Goal: Find specific page/section: Find specific page/section

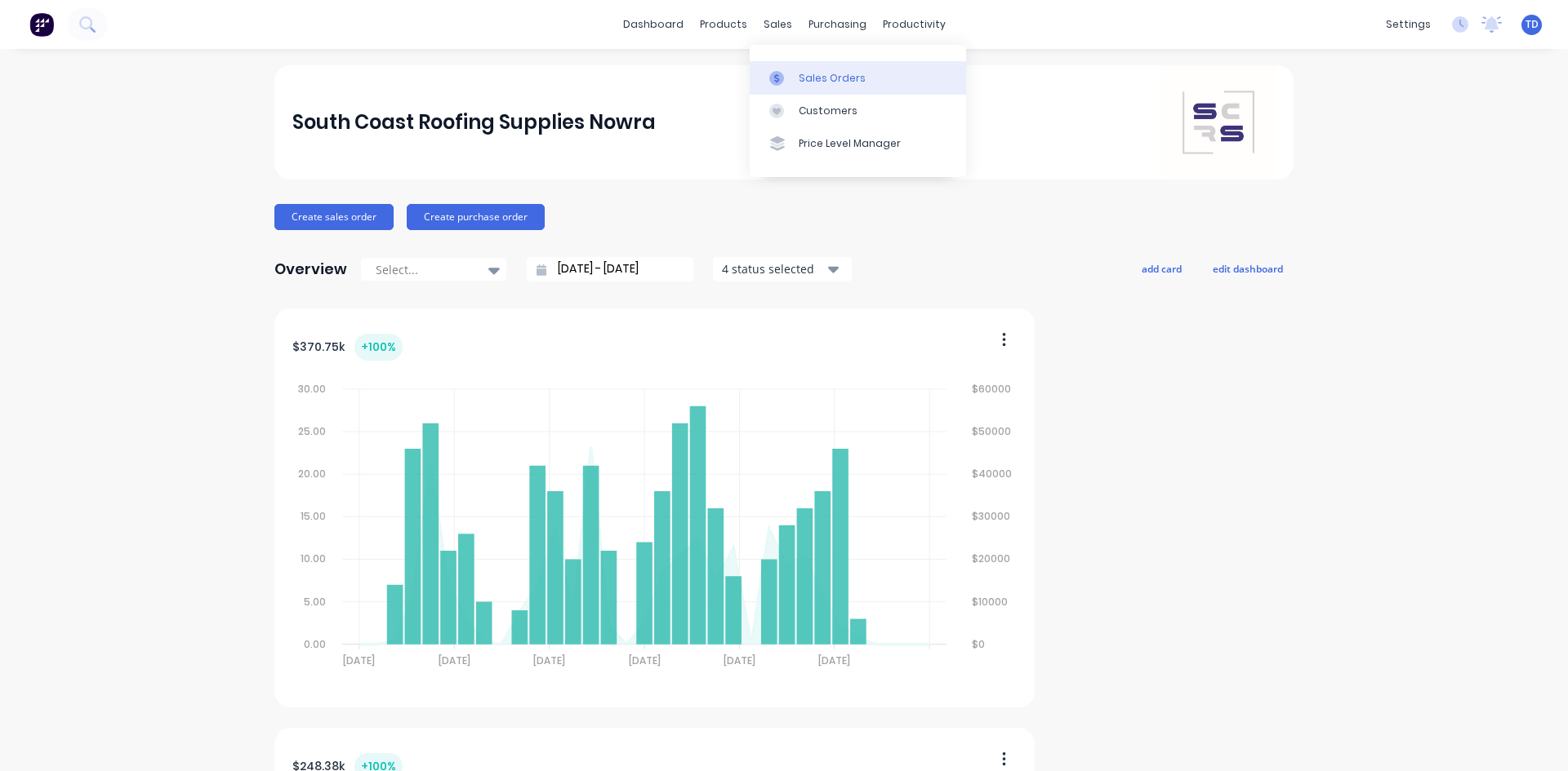
click at [833, 86] on link "Sales Orders" at bounding box center [858, 77] width 216 height 33
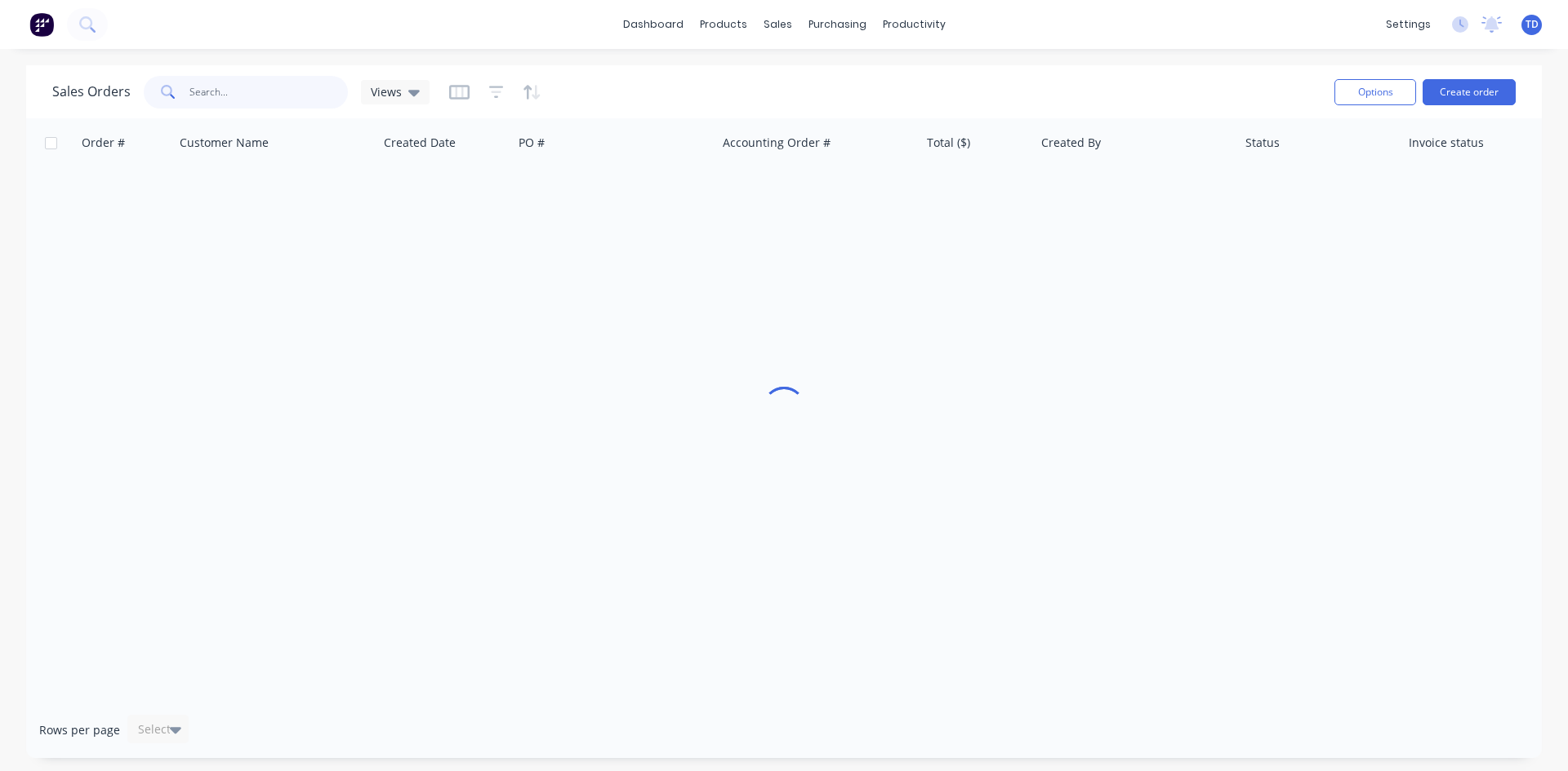
click at [252, 90] on input "text" at bounding box center [268, 92] width 159 height 33
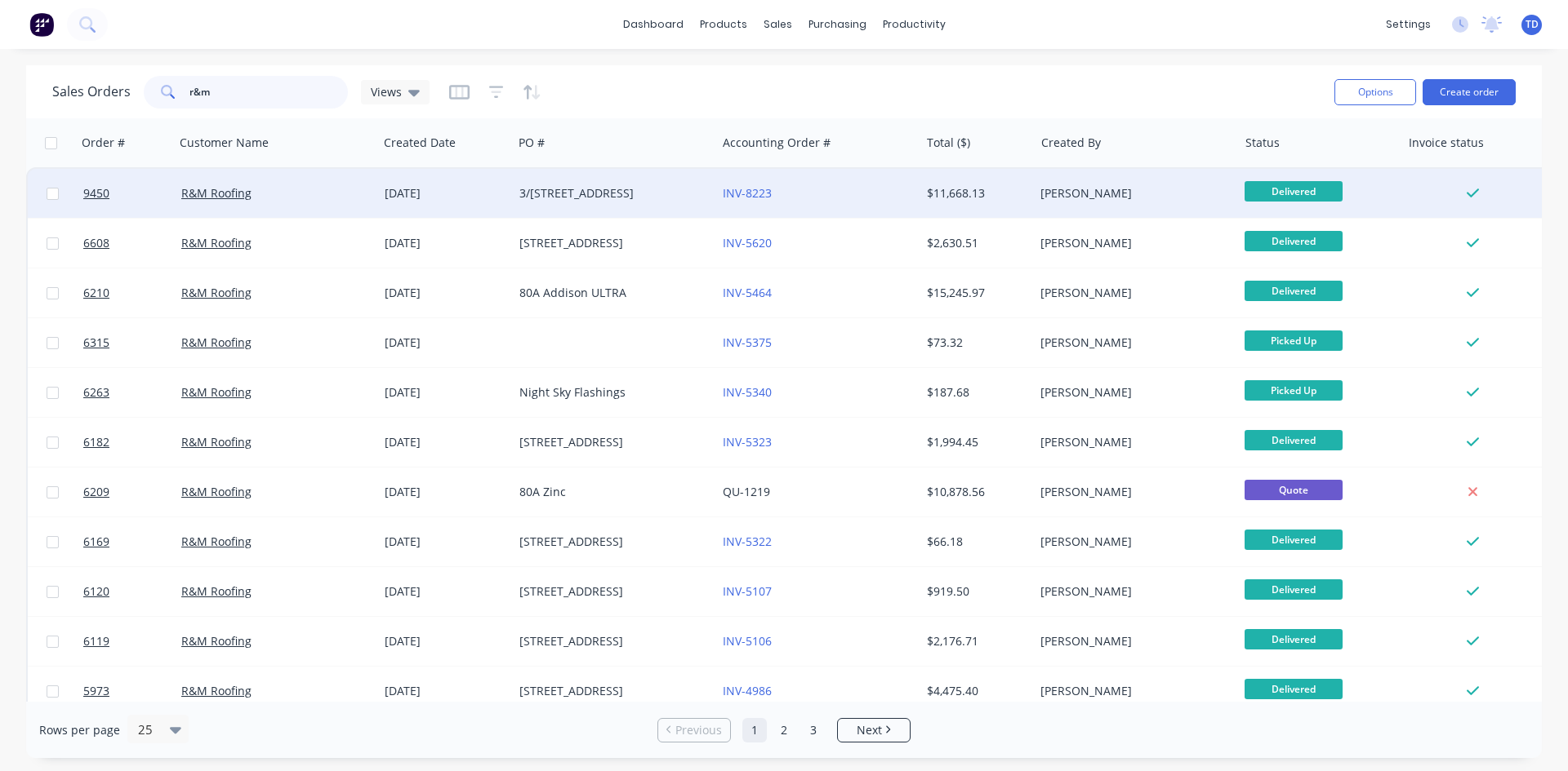
type input "r&m"
click at [468, 202] on div "[DATE]" at bounding box center [445, 194] width 135 height 49
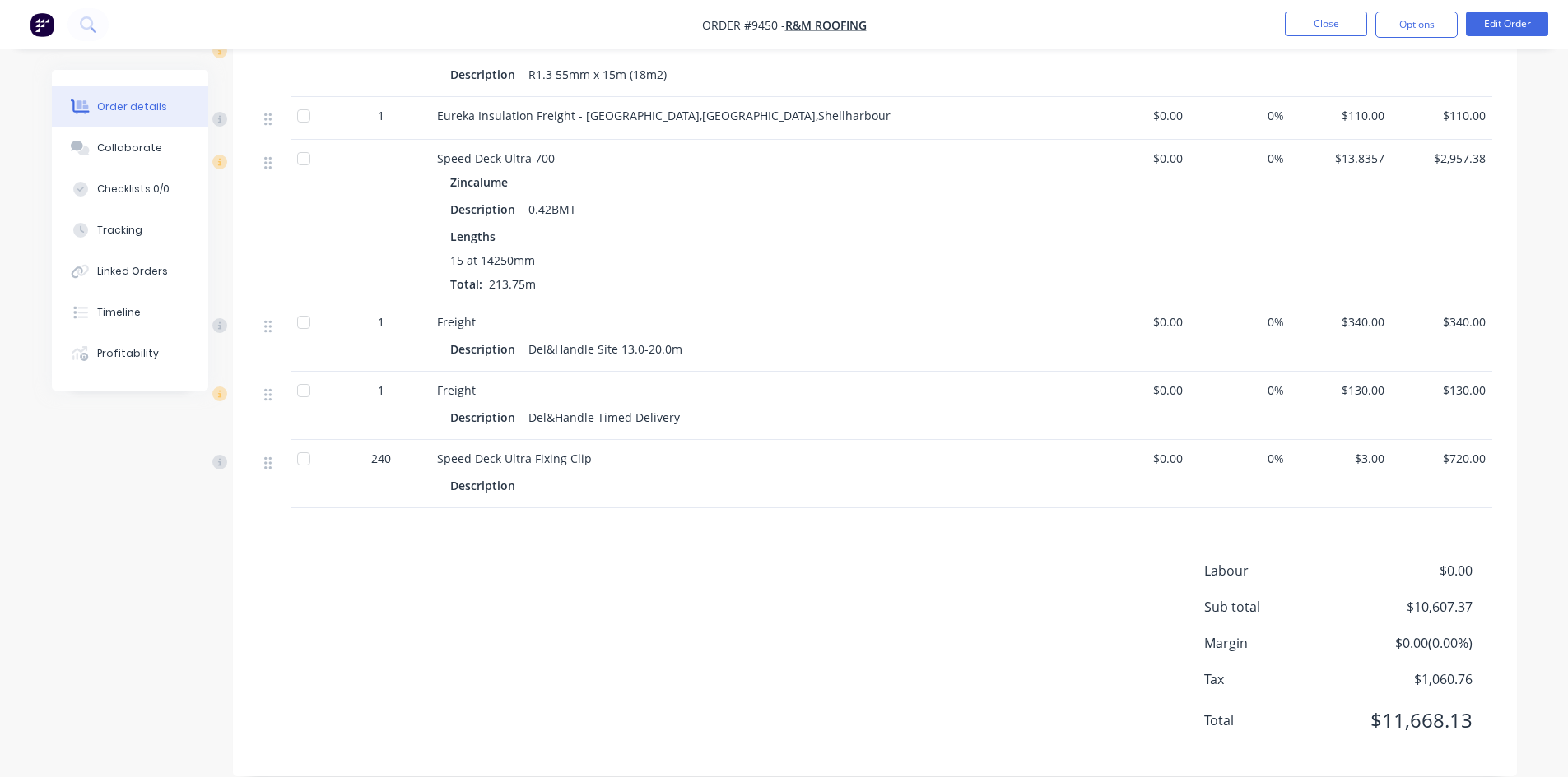
scroll to position [2882, 0]
click at [1325, 26] on button "Close" at bounding box center [1325, 24] width 82 height 25
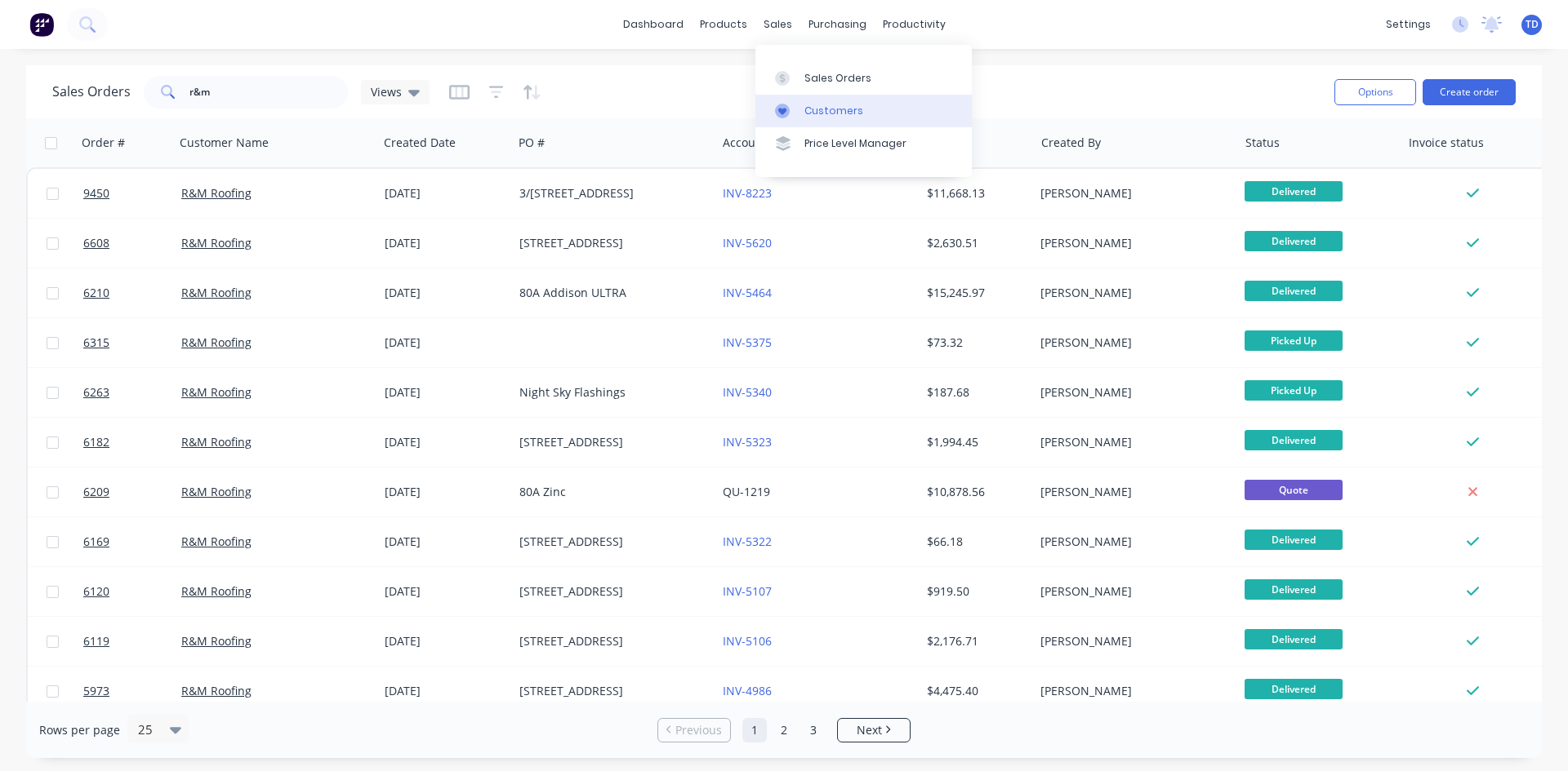
click at [813, 112] on div "Customers" at bounding box center [833, 111] width 59 height 15
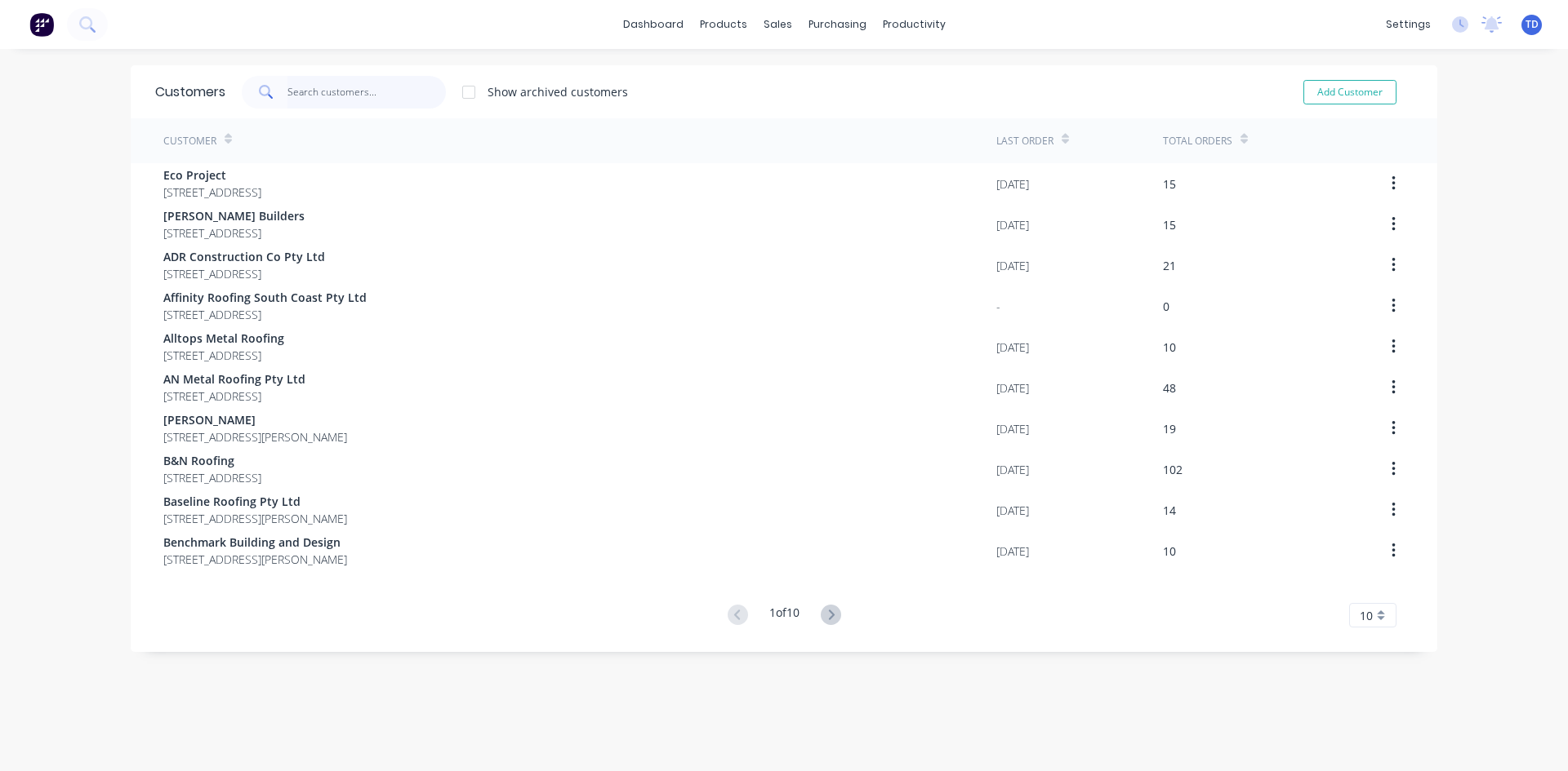
click at [305, 99] on input "text" at bounding box center [367, 92] width 159 height 33
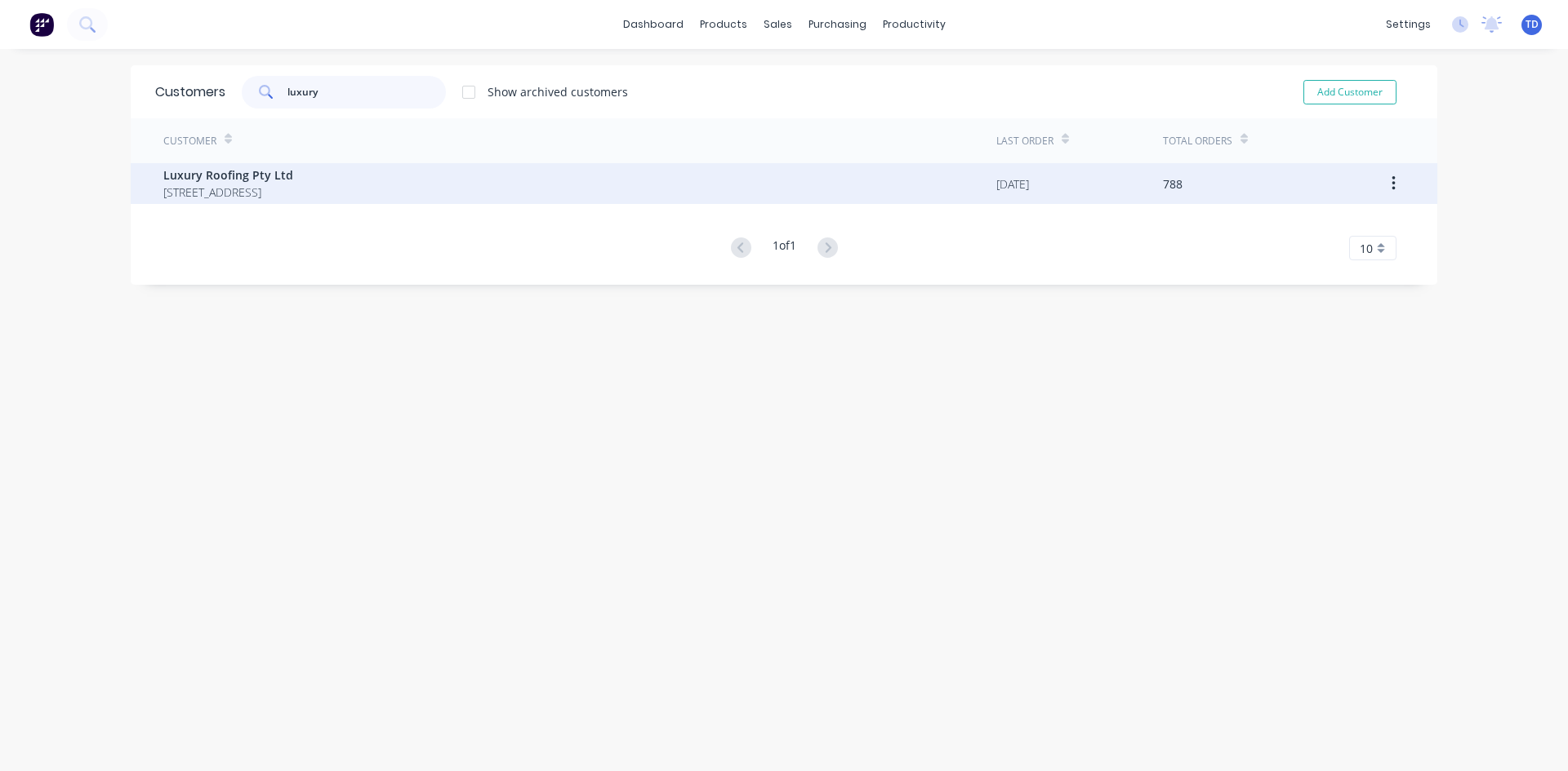
type input "luxury"
click at [249, 192] on span "[STREET_ADDRESS]" at bounding box center [229, 192] width 130 height 17
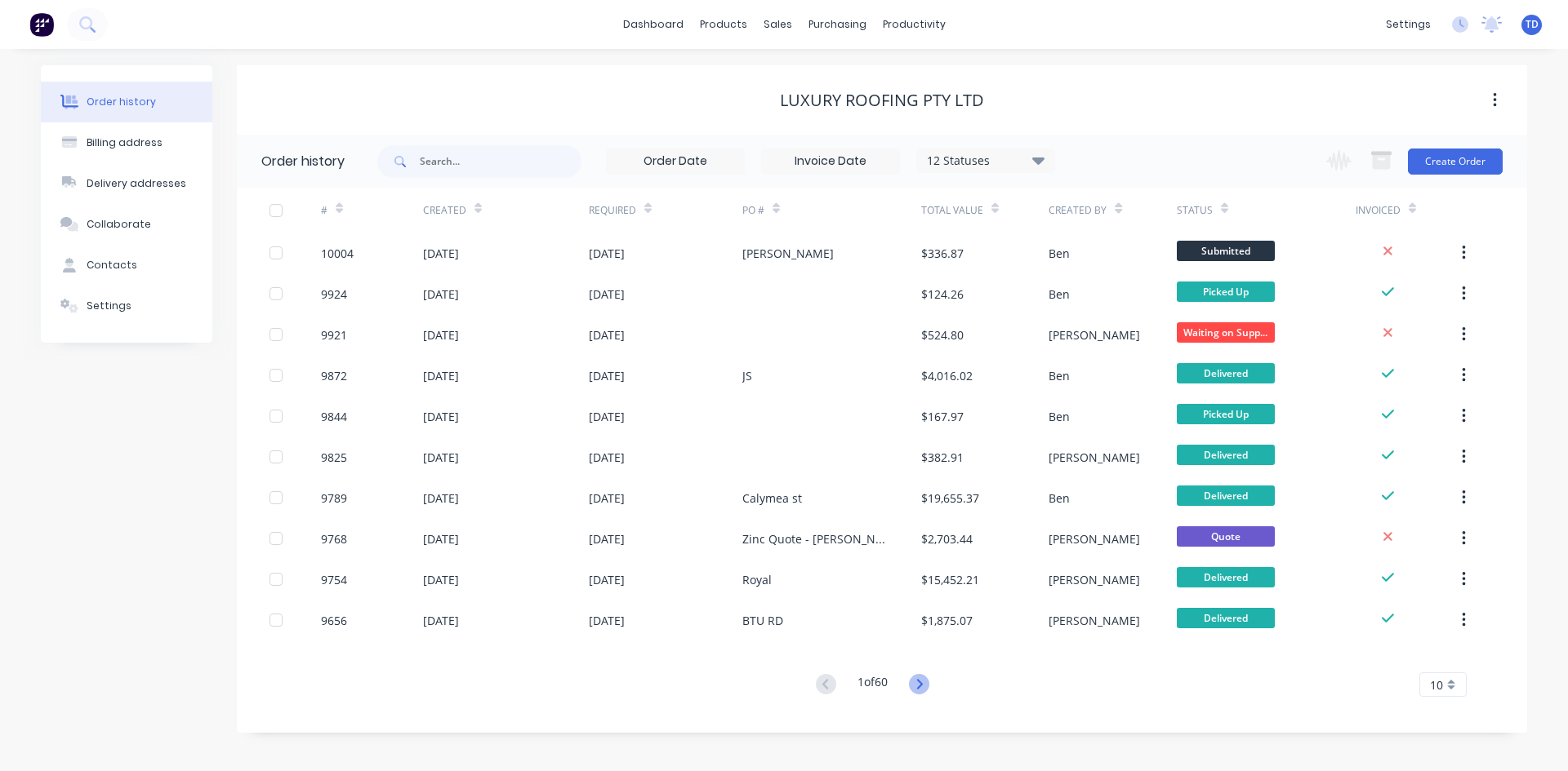
click at [922, 685] on icon at bounding box center [919, 684] width 6 height 9
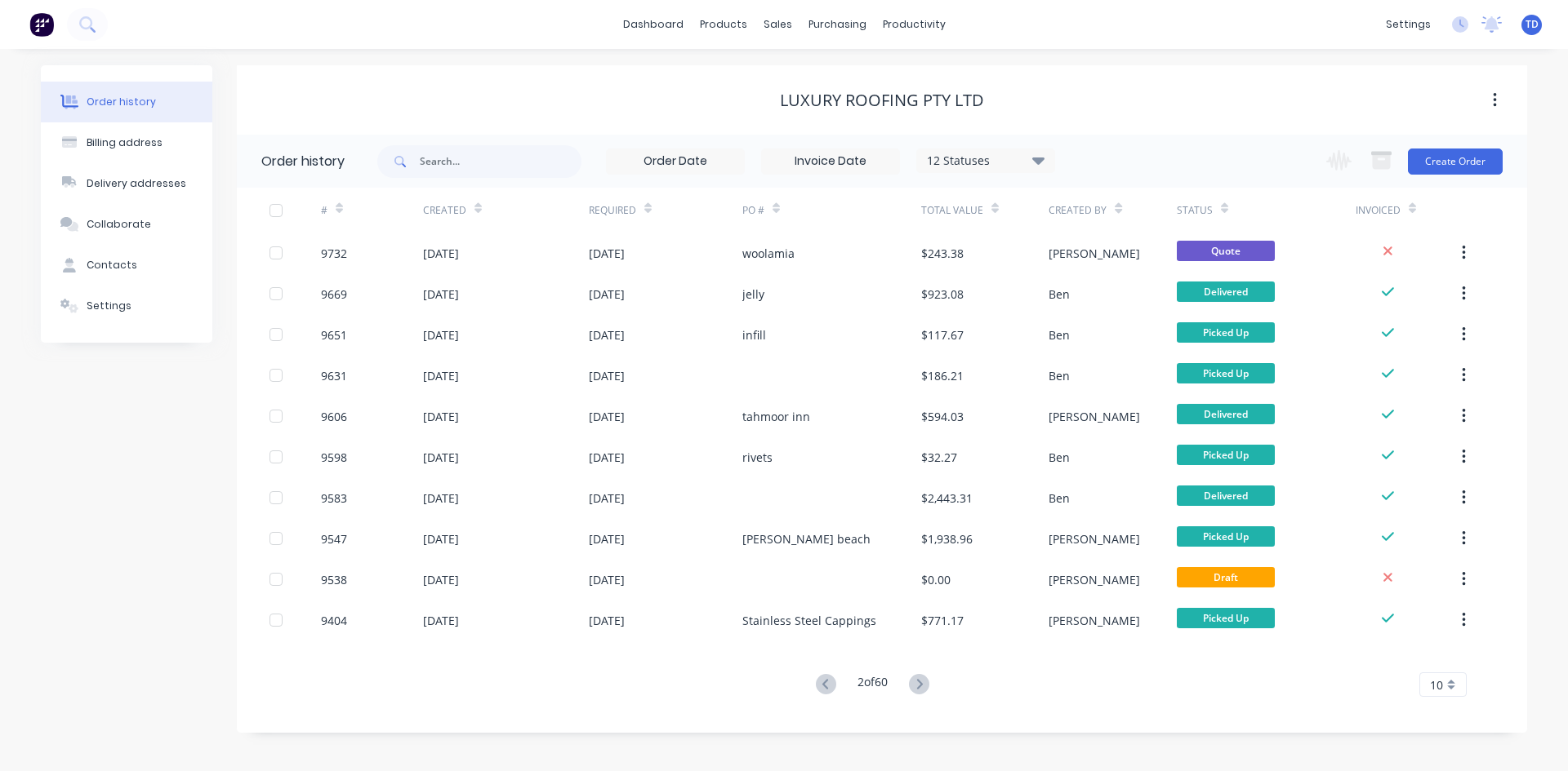
click at [922, 685] on icon at bounding box center [919, 684] width 21 height 21
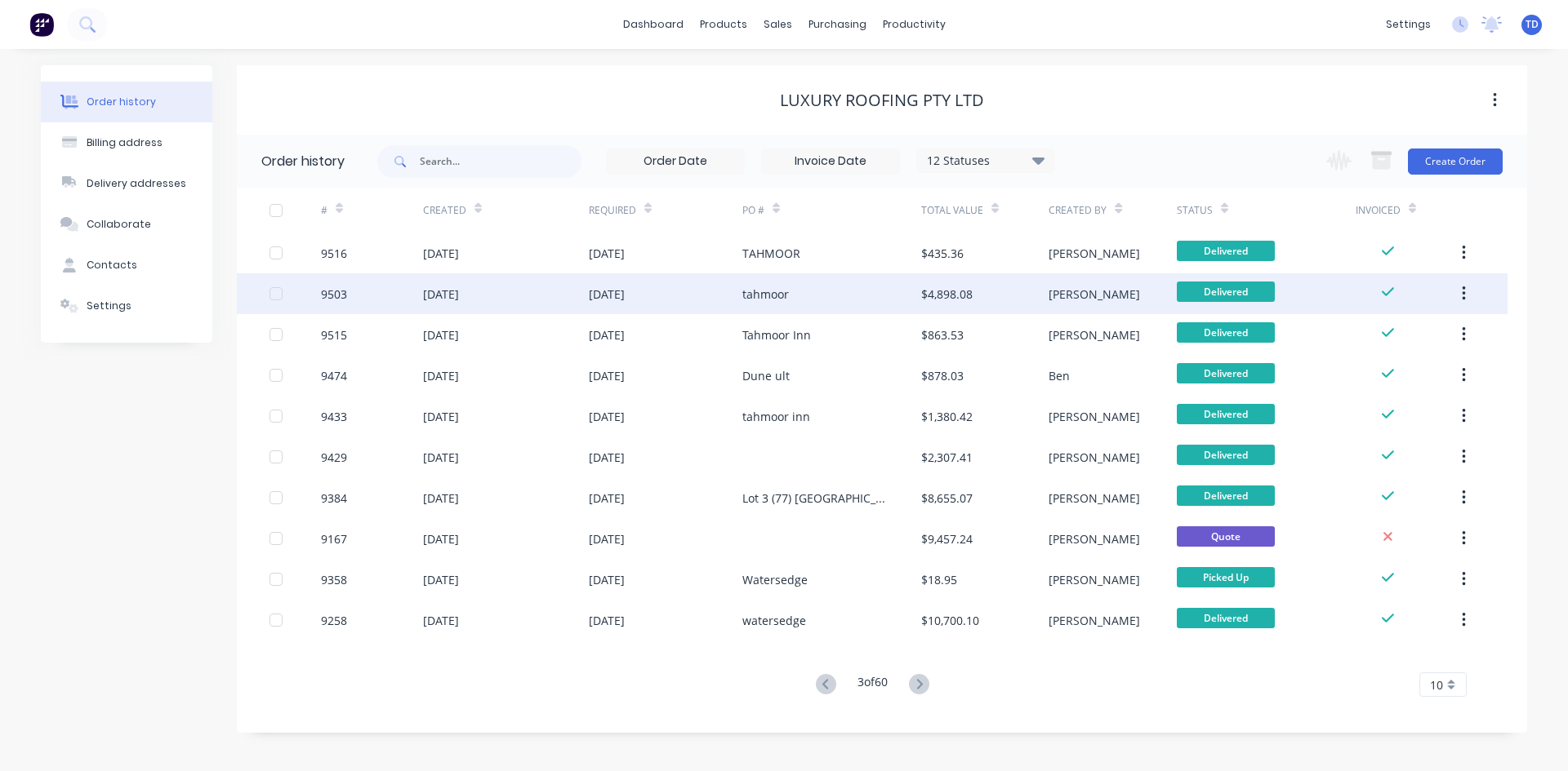
click at [880, 303] on div "tahmoor" at bounding box center [832, 293] width 179 height 40
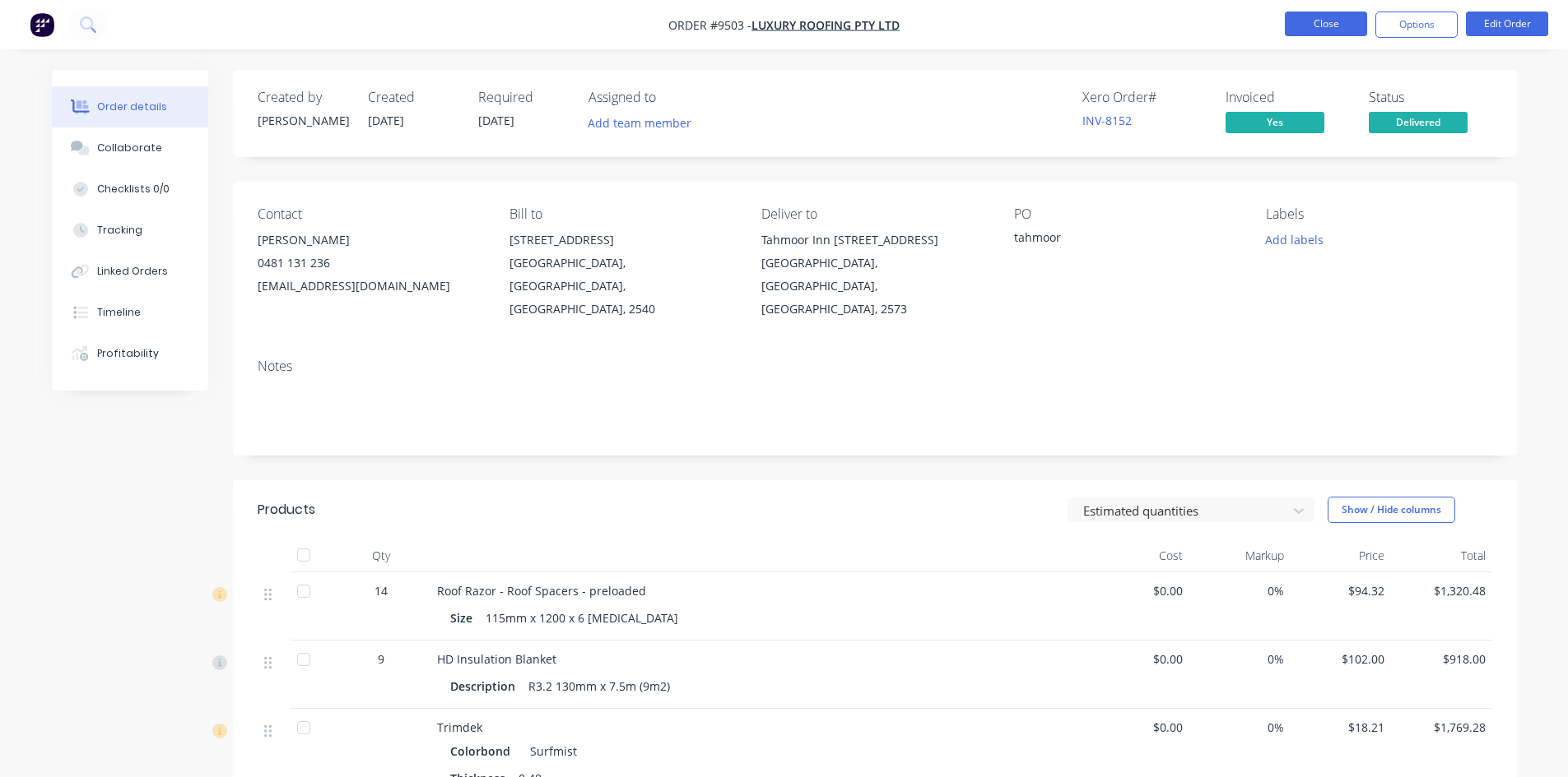
click at [1310, 14] on button "Close" at bounding box center [1325, 24] width 82 height 25
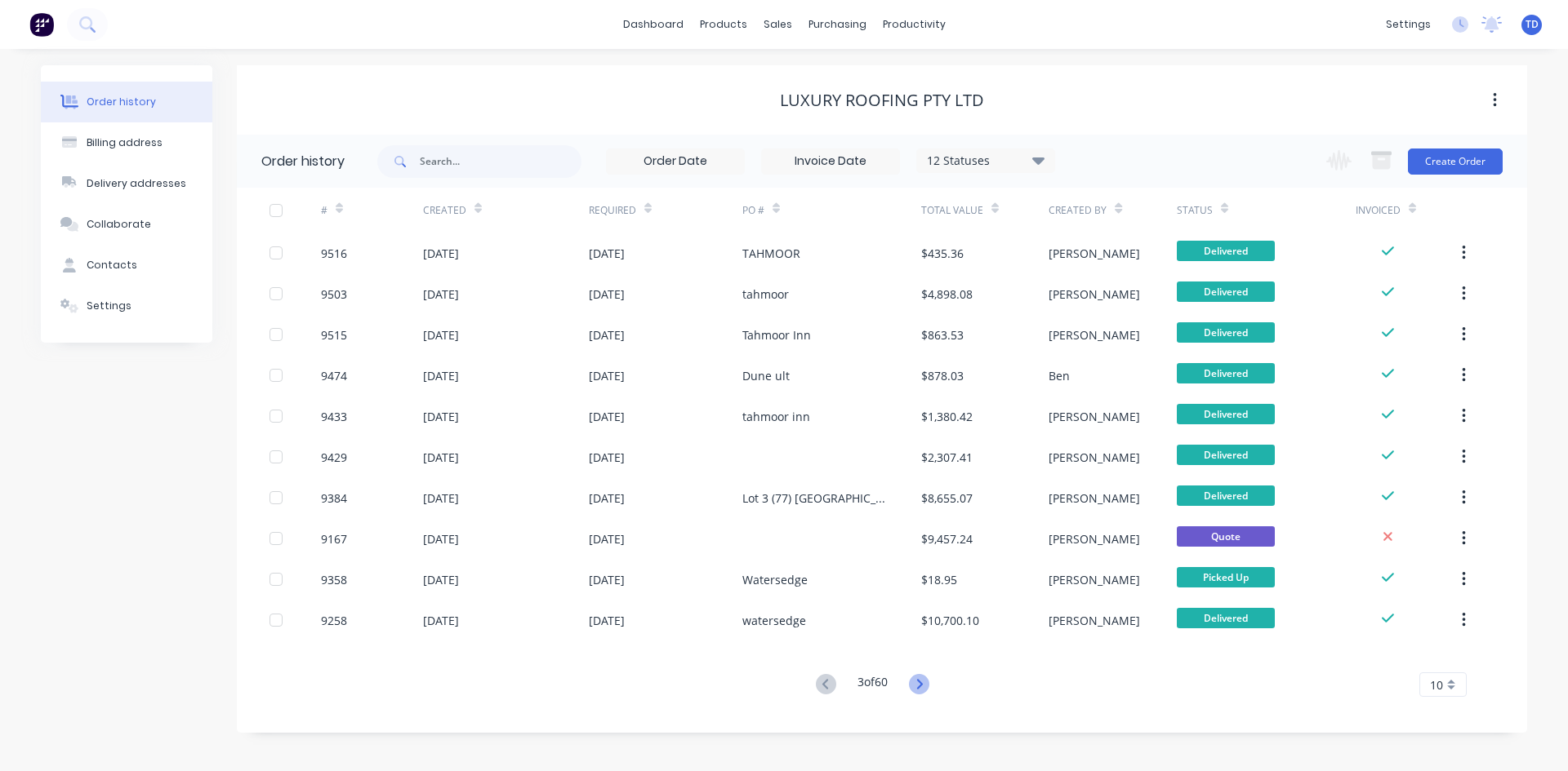
click at [922, 683] on icon at bounding box center [919, 684] width 6 height 9
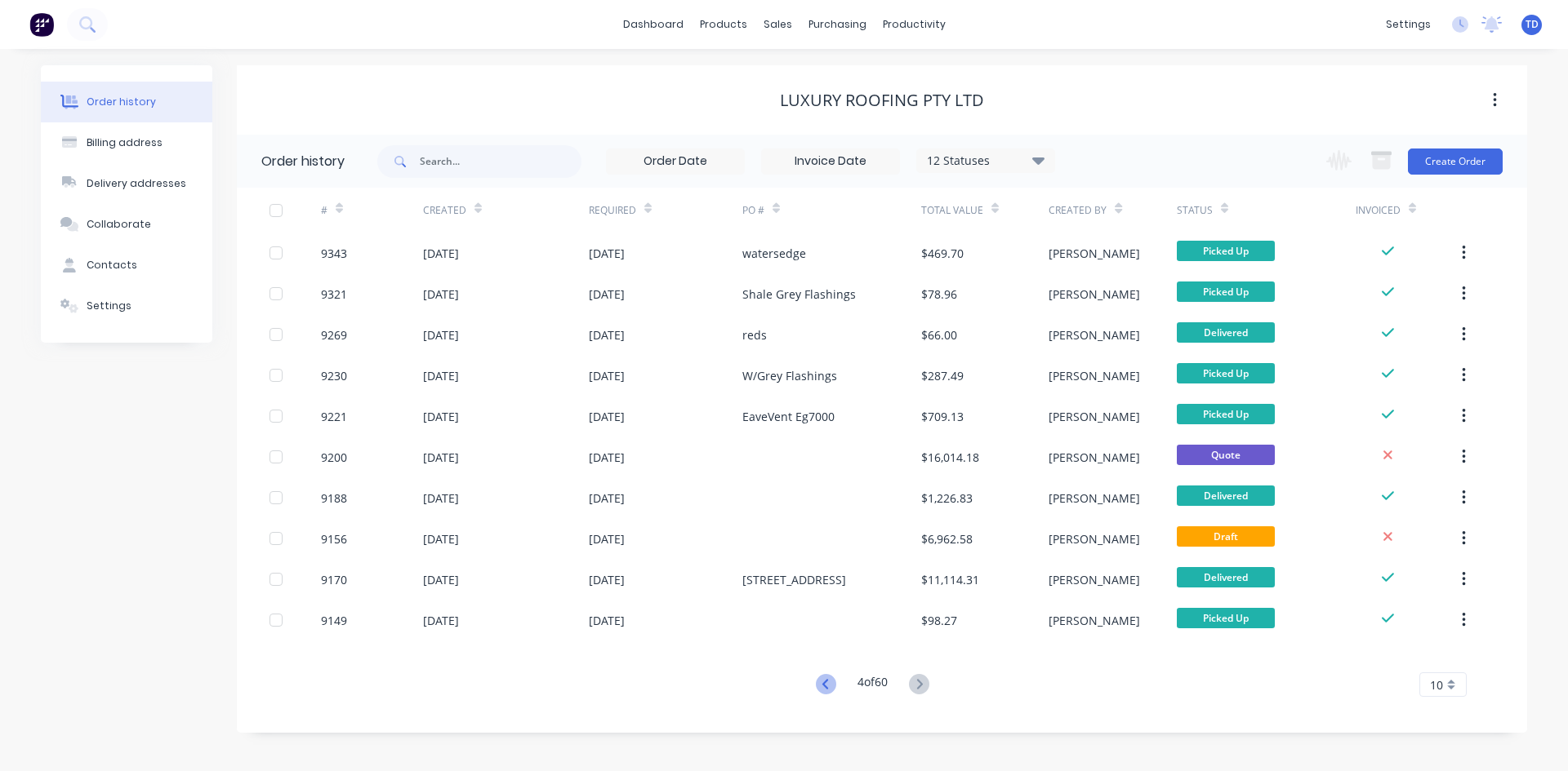
click at [821, 684] on icon at bounding box center [824, 684] width 6 height 9
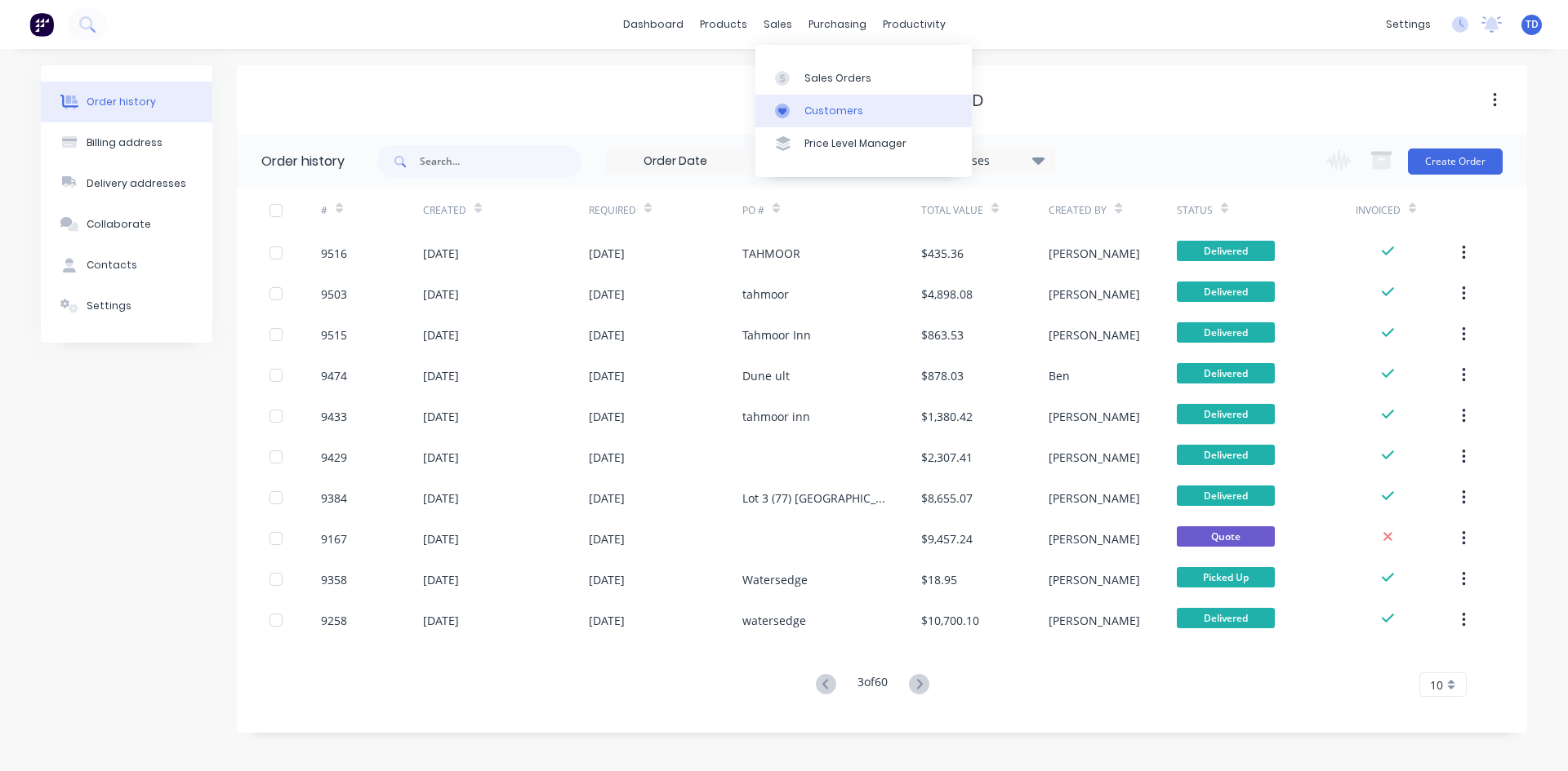
click at [820, 108] on div "Customers" at bounding box center [833, 111] width 59 height 15
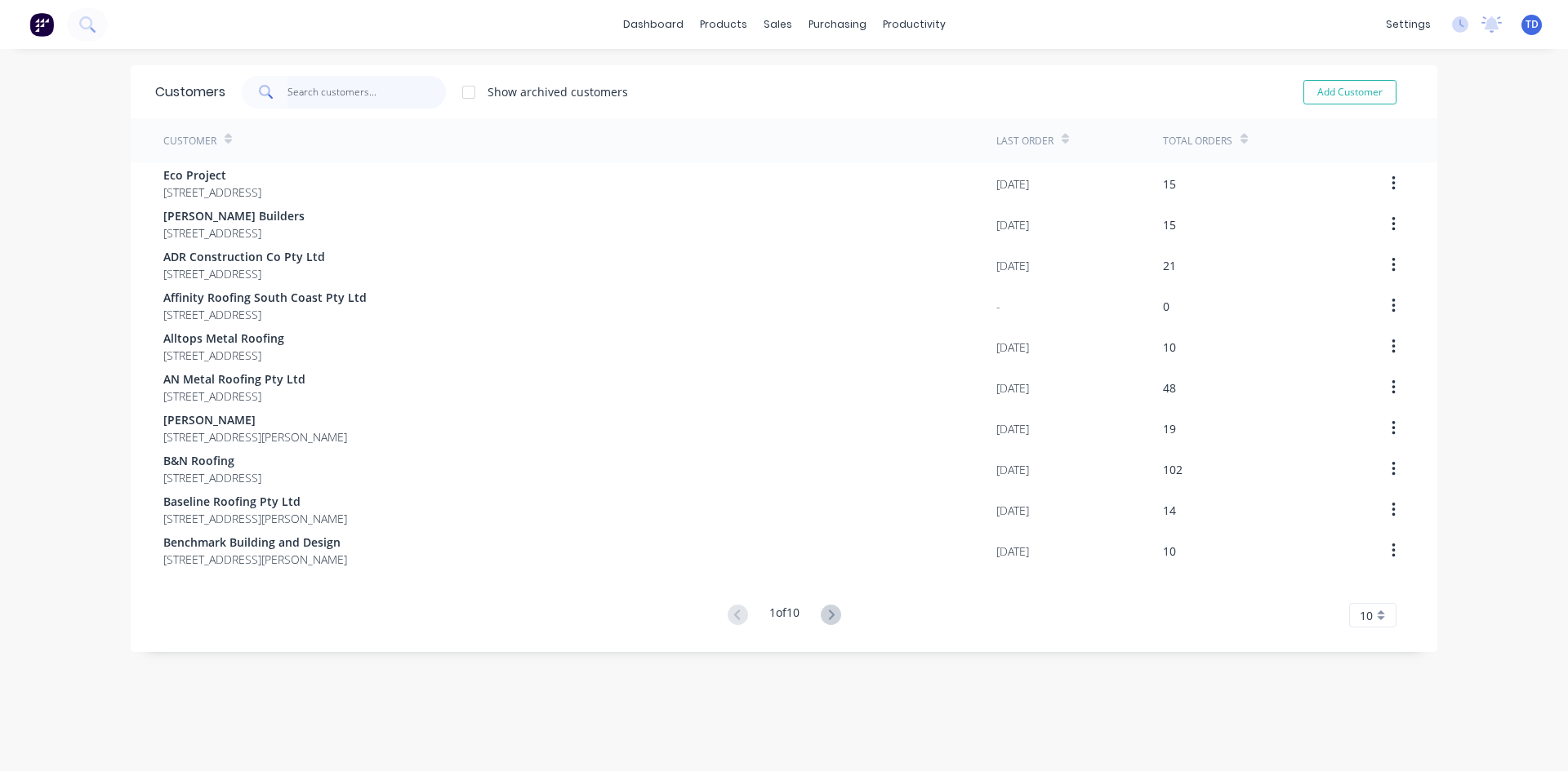
click at [365, 92] on input "text" at bounding box center [367, 92] width 159 height 33
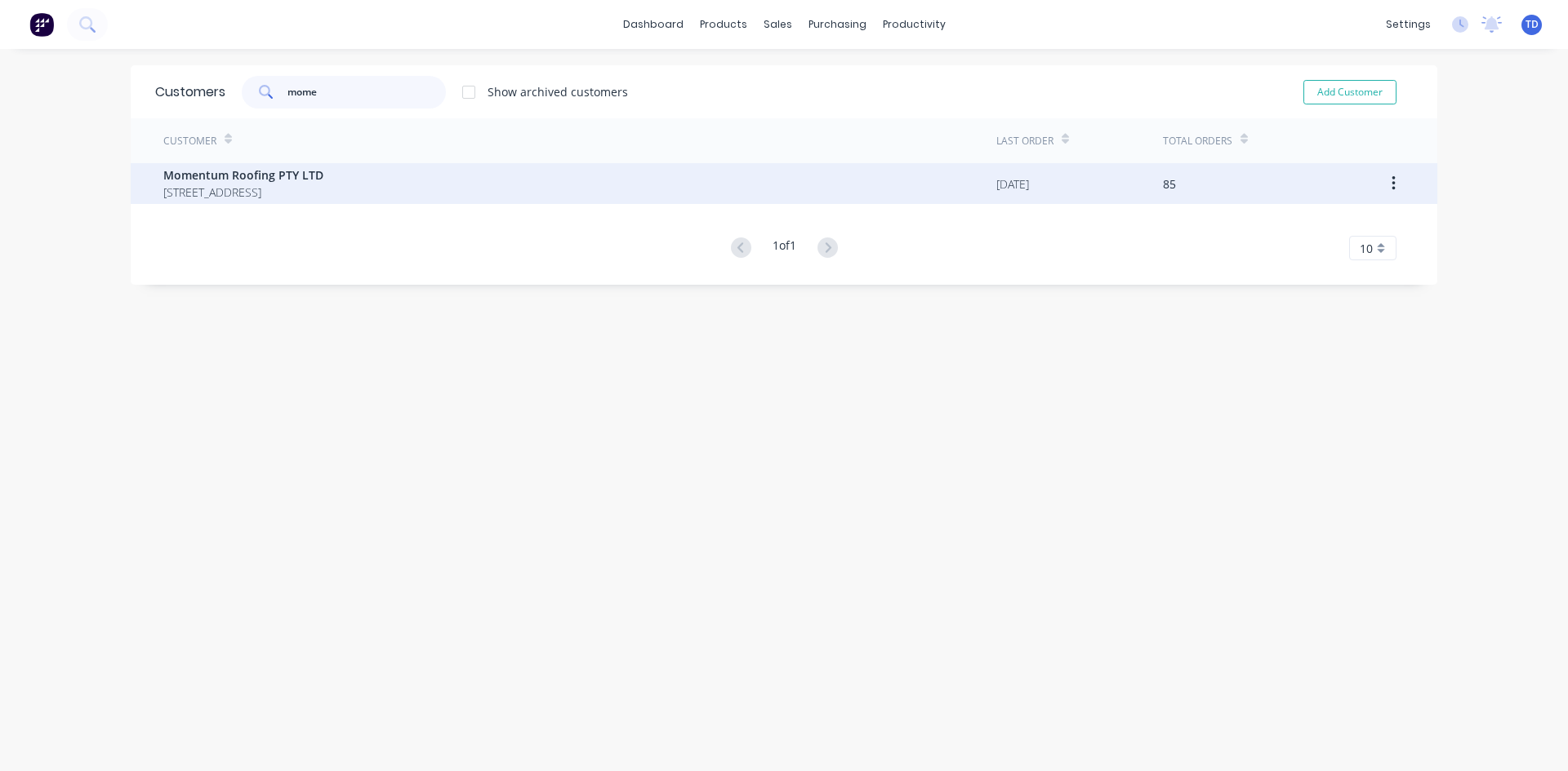
type input "mome"
click at [296, 182] on span "Momentum Roofing PTY LTD" at bounding box center [244, 175] width 160 height 17
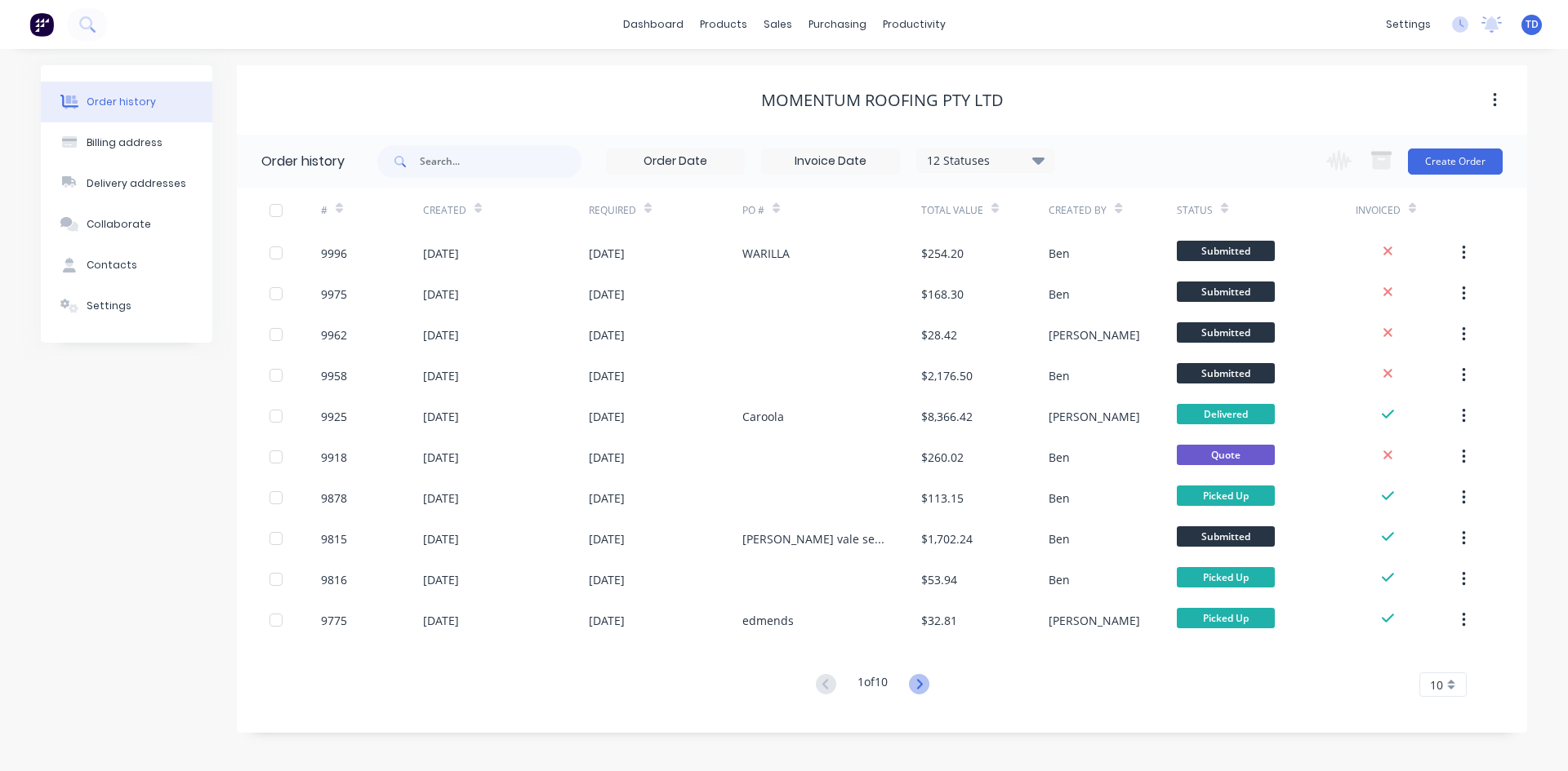
click at [922, 684] on icon at bounding box center [919, 684] width 6 height 9
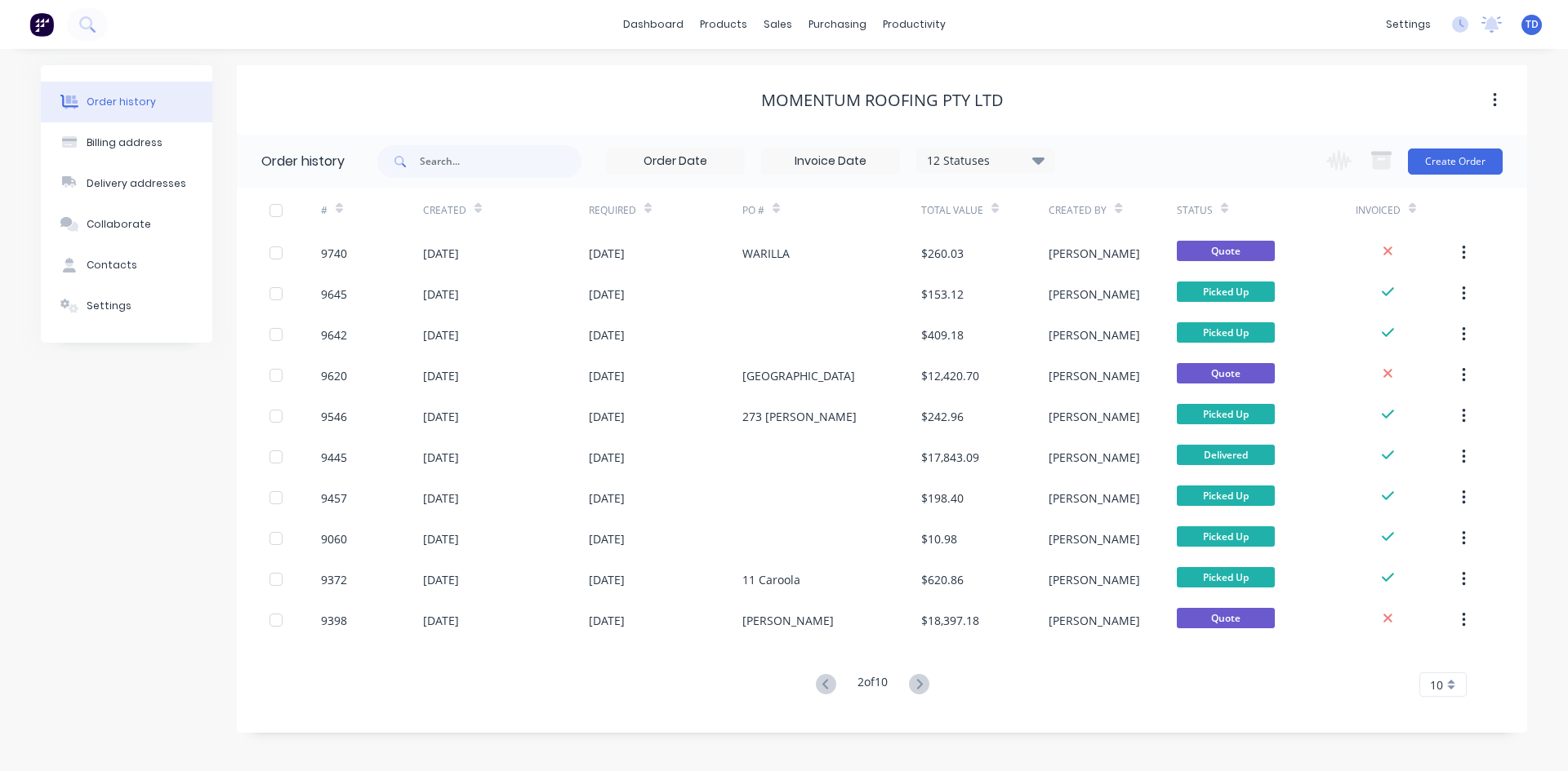
click at [933, 686] on button at bounding box center [919, 684] width 30 height 24
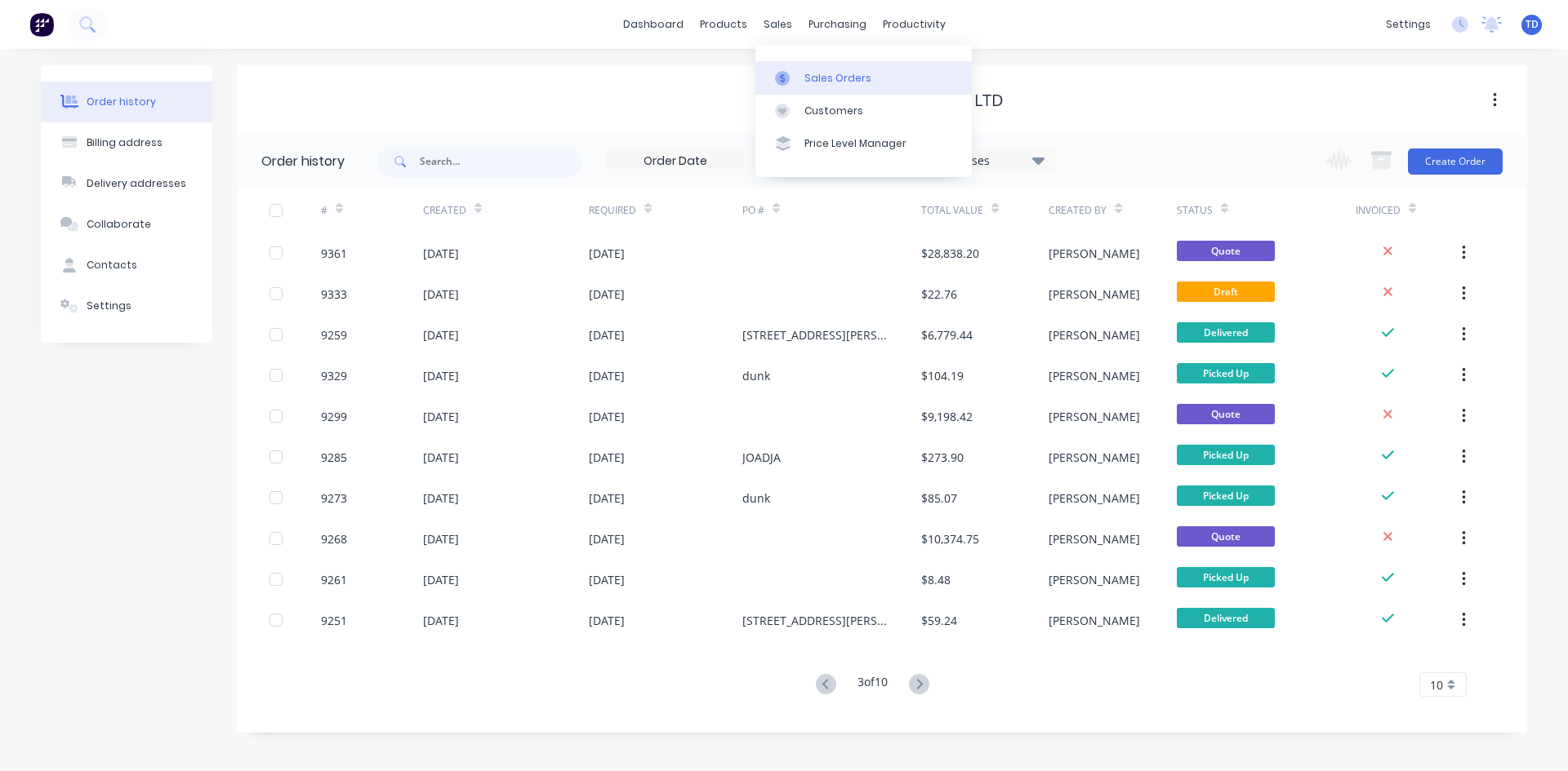
click at [814, 77] on div "Sales Orders" at bounding box center [837, 79] width 67 height 15
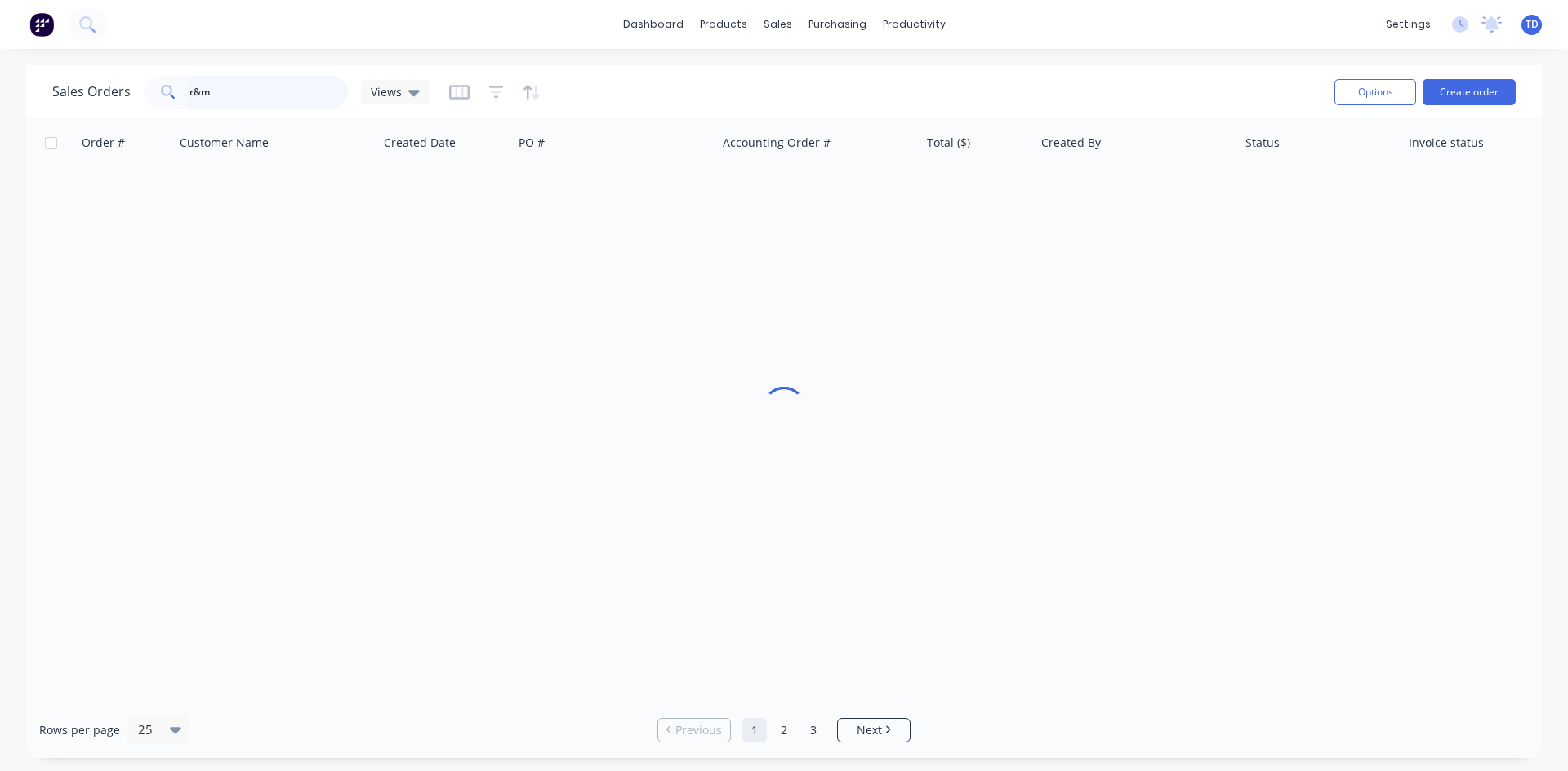
click at [245, 89] on input "r&m" at bounding box center [268, 92] width 159 height 33
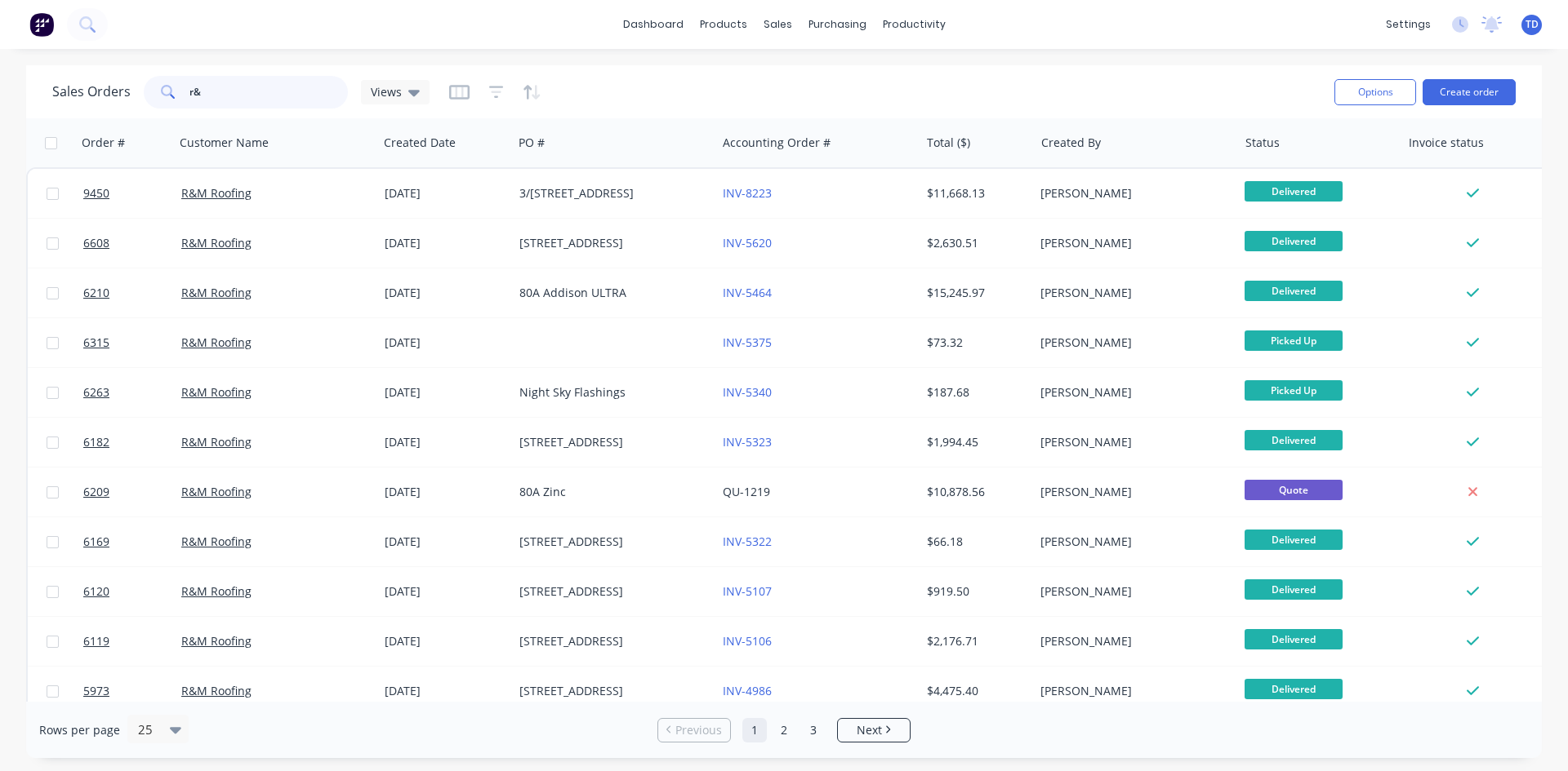
type input "r"
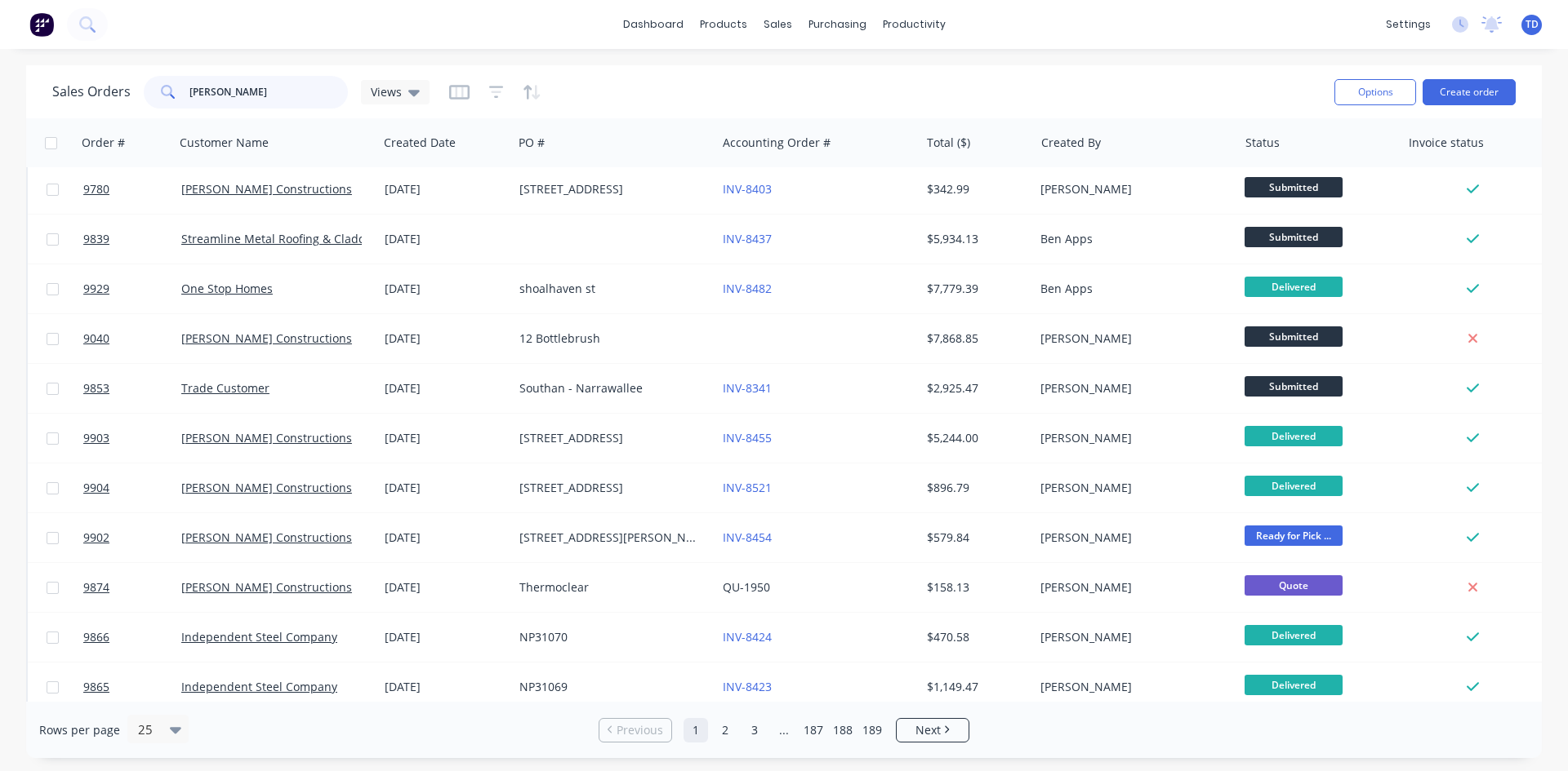
scroll to position [718, 0]
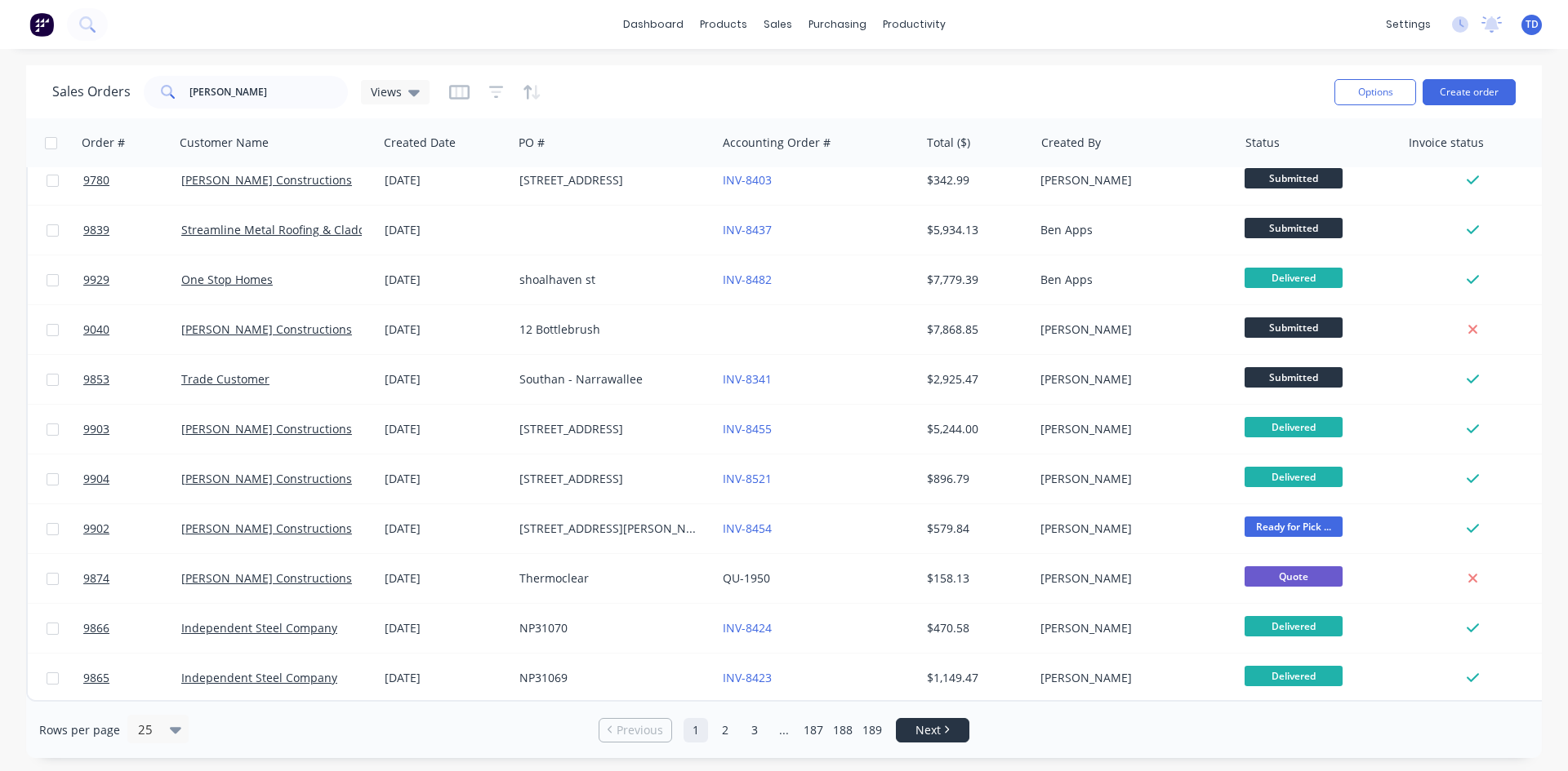
click at [904, 723] on link "Next" at bounding box center [932, 730] width 71 height 16
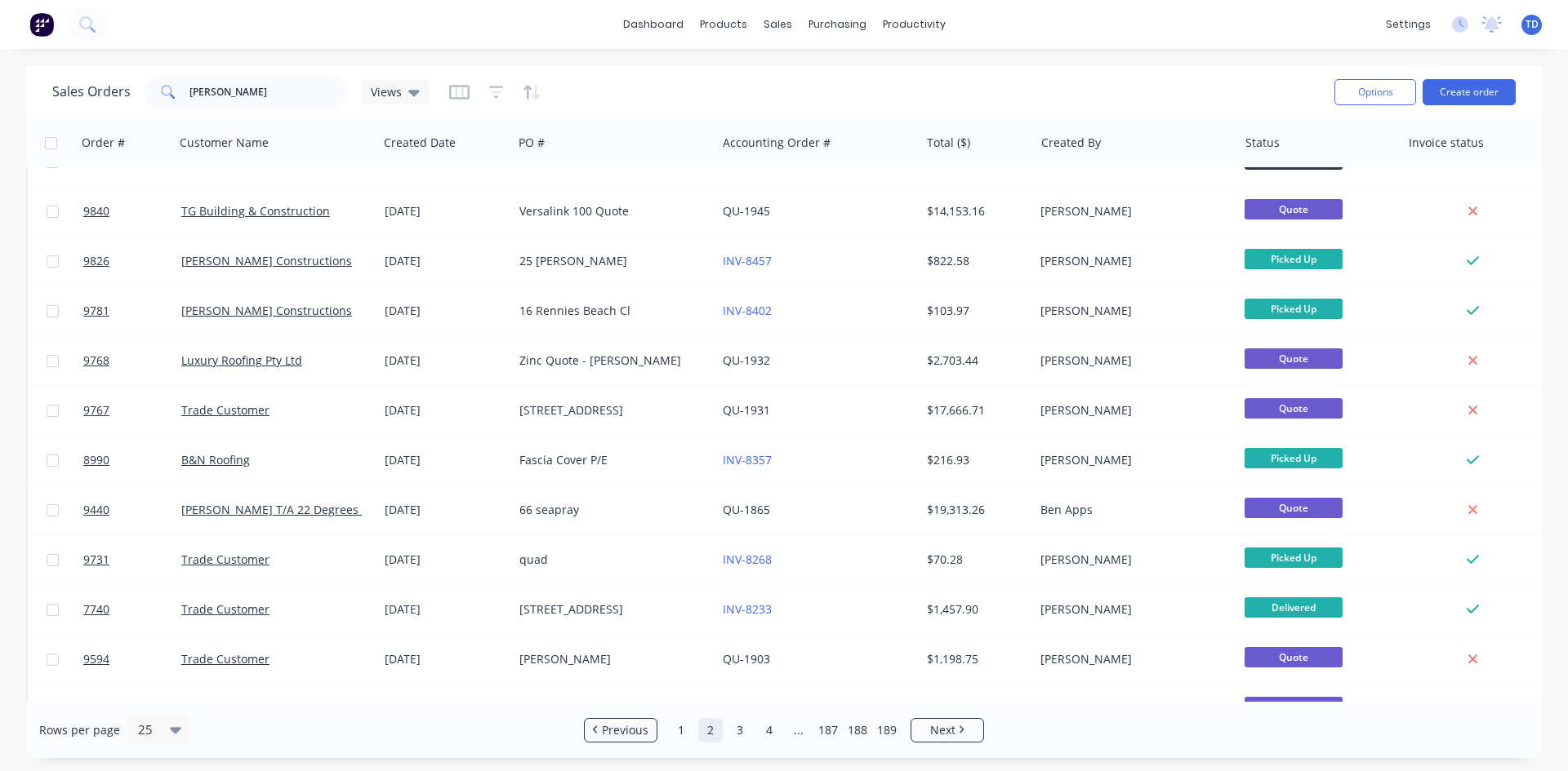
scroll to position [0, 0]
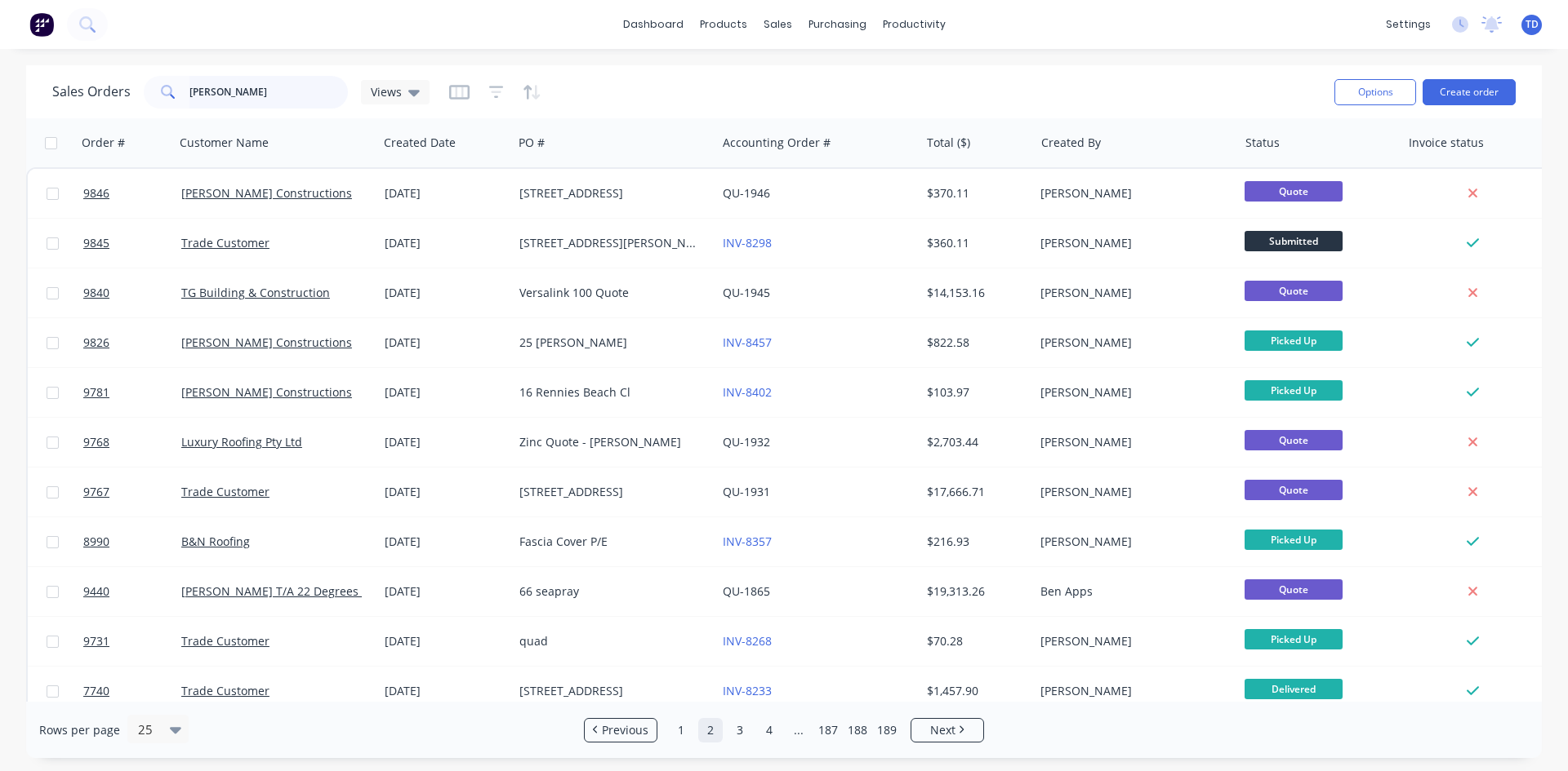
click at [240, 90] on input "[PERSON_NAME]" at bounding box center [268, 92] width 159 height 33
type input "t"
